Goal: Task Accomplishment & Management: Use online tool/utility

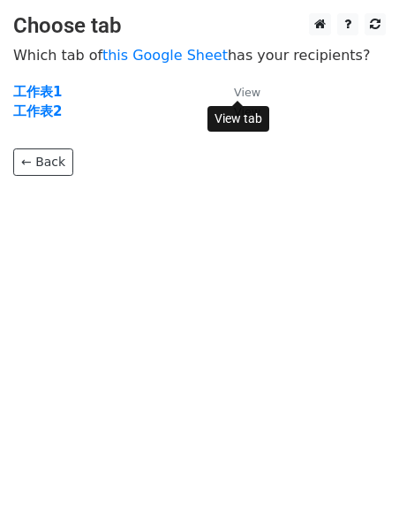
click at [253, 86] on small "View" at bounding box center [247, 92] width 26 height 13
click at [28, 93] on strong "工作表1" at bounding box center [37, 92] width 49 height 16
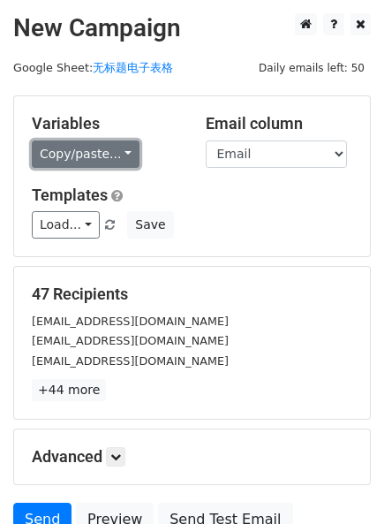
click at [102, 155] on link "Copy/paste..." at bounding box center [86, 153] width 108 height 27
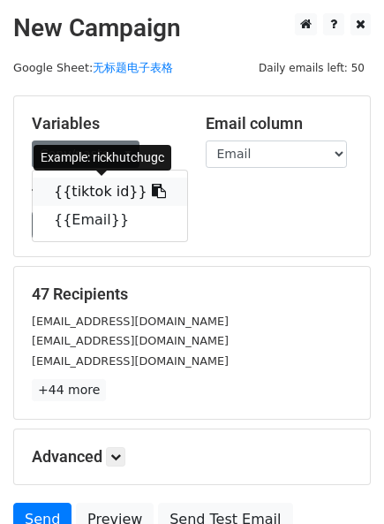
click at [152, 191] on icon at bounding box center [159, 191] width 14 height 14
